Goal: Find specific page/section: Find specific page/section

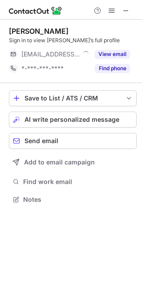
scroll to position [4, 4]
click at [125, 11] on span at bounding box center [125, 10] width 7 height 7
